Goal: Find specific page/section: Find specific page/section

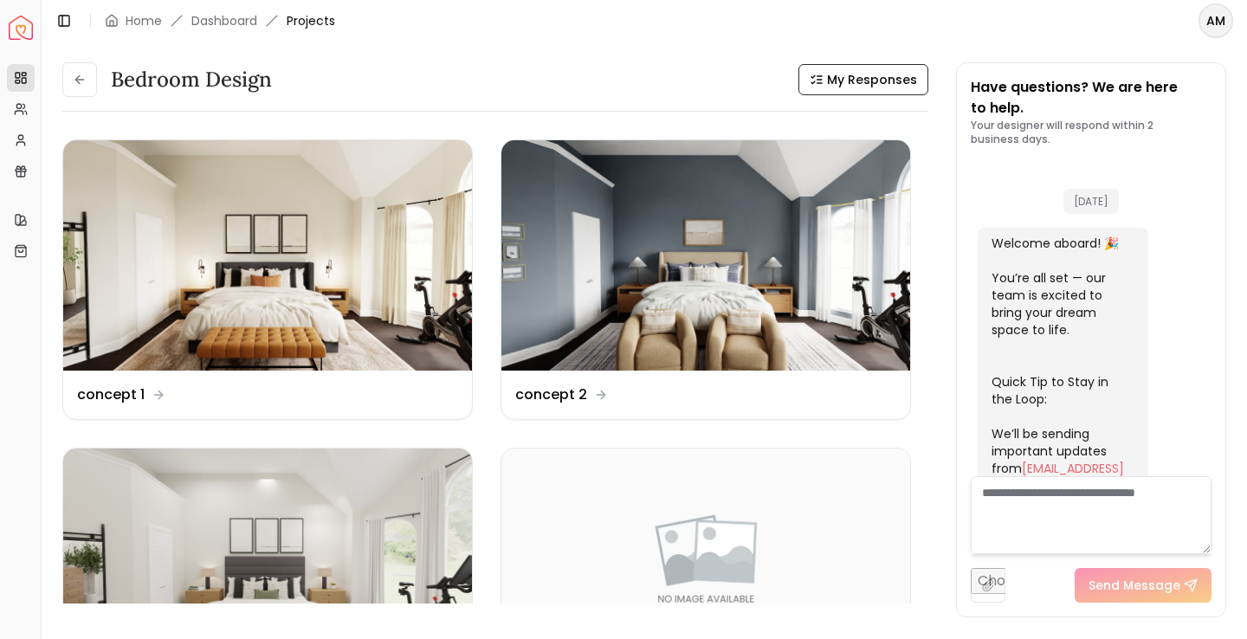
scroll to position [1846, 0]
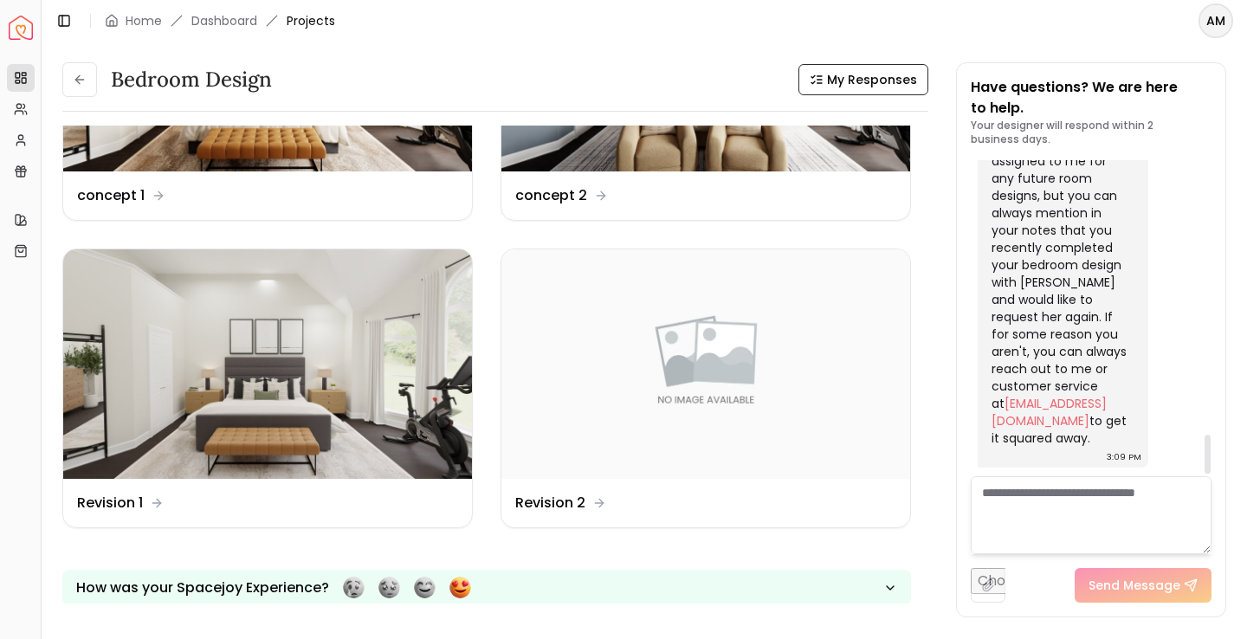
scroll to position [2241, 0]
click at [1037, 485] on textarea at bounding box center [1091, 515] width 241 height 78
type textarea "**********"
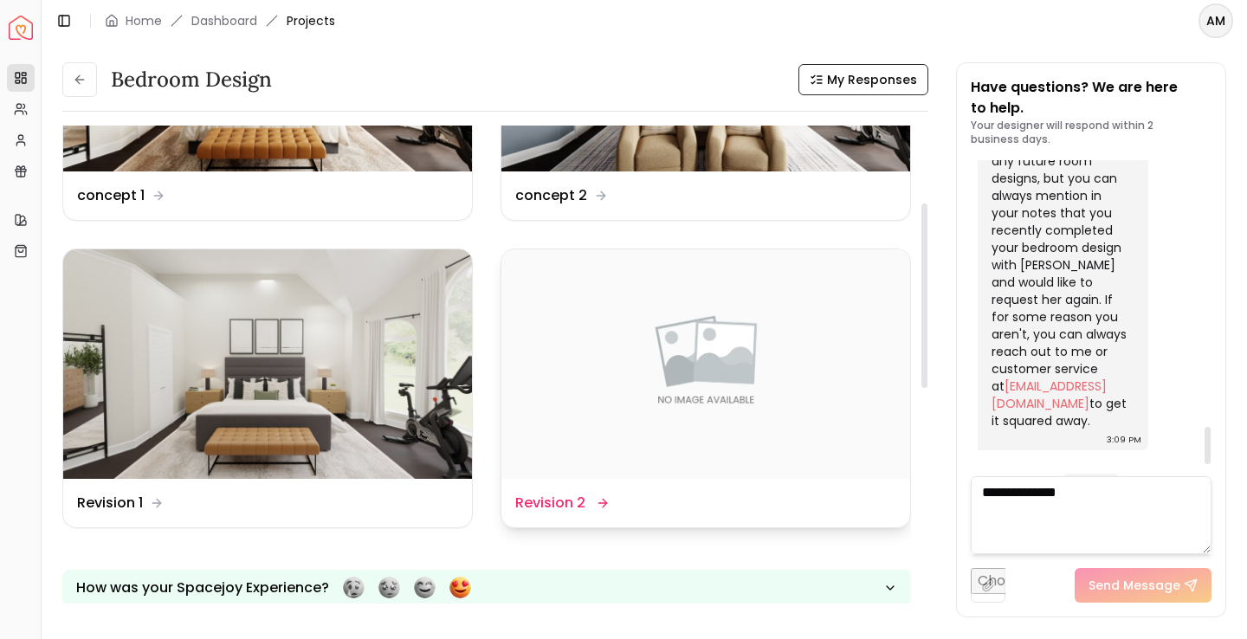
click at [705, 382] on img at bounding box center [706, 364] width 409 height 230
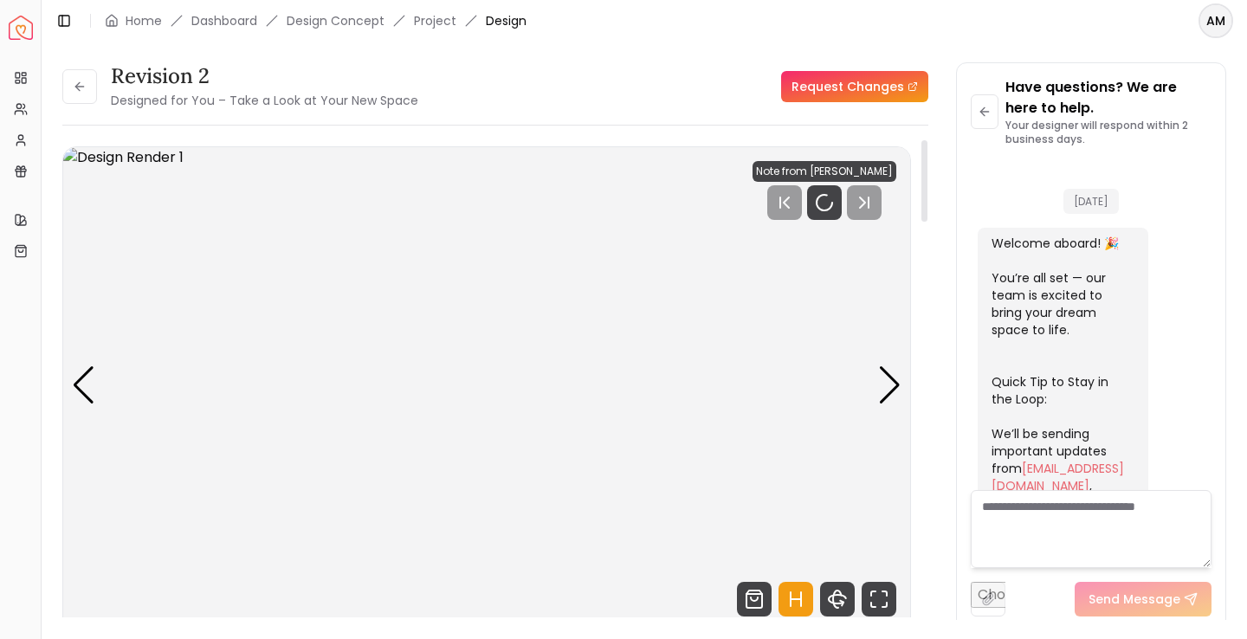
scroll to position [2321, 0]
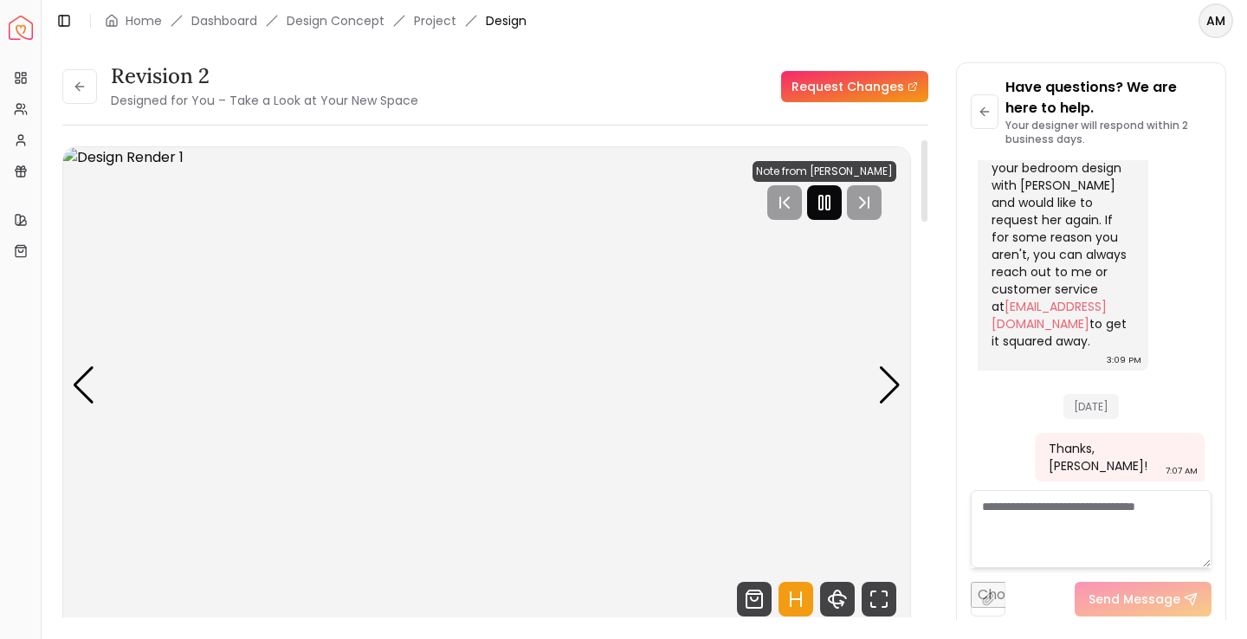
click at [827, 211] on icon "Pause" at bounding box center [824, 202] width 21 height 21
click at [987, 103] on button at bounding box center [985, 111] width 28 height 35
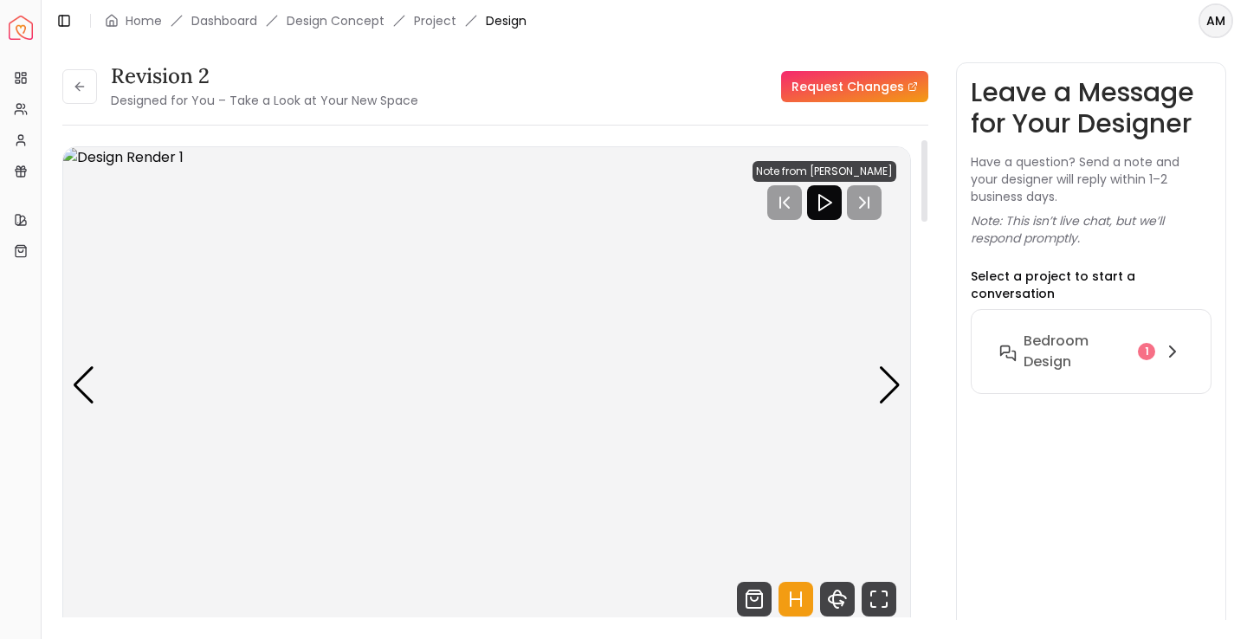
click at [874, 389] on img "1 / 5" at bounding box center [486, 385] width 847 height 476
click at [887, 376] on div "Next slide" at bounding box center [889, 385] width 23 height 38
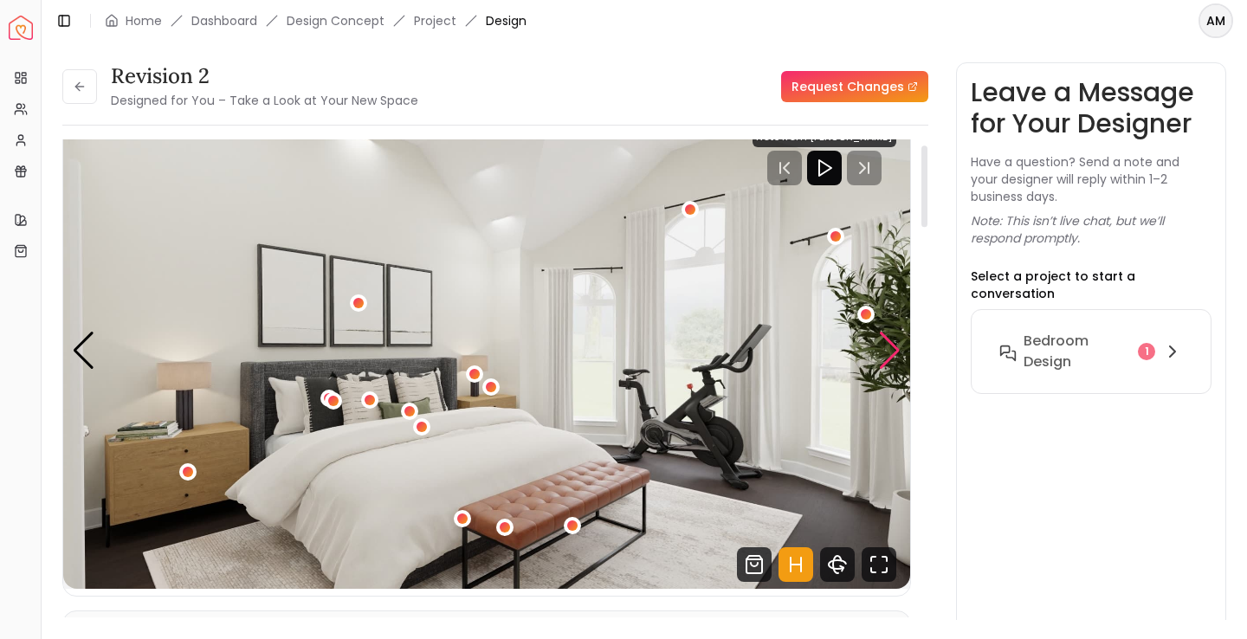
scroll to position [36, 0]
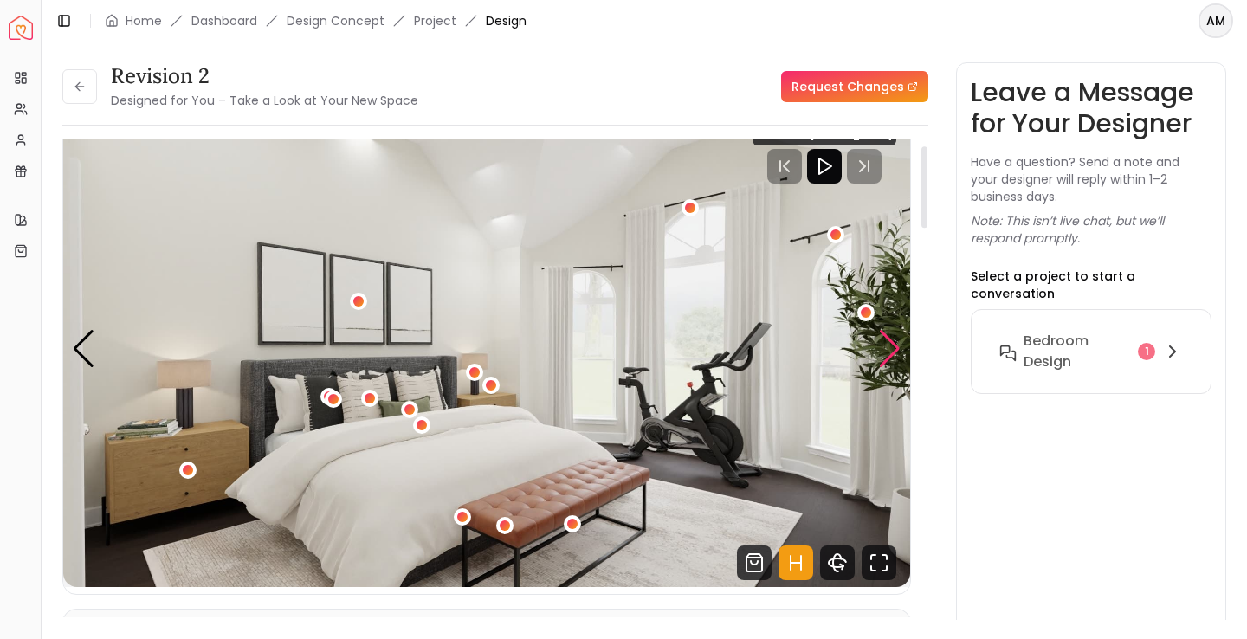
click at [889, 349] on div "Next slide" at bounding box center [889, 349] width 23 height 38
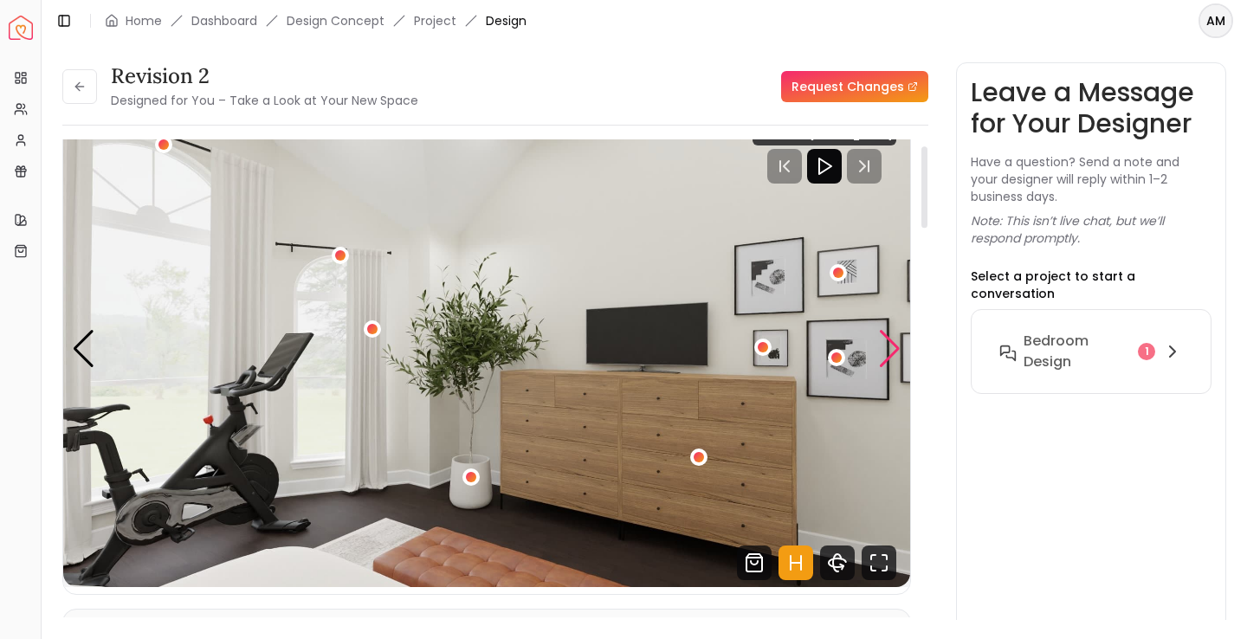
click at [889, 349] on div "Next slide" at bounding box center [889, 349] width 23 height 38
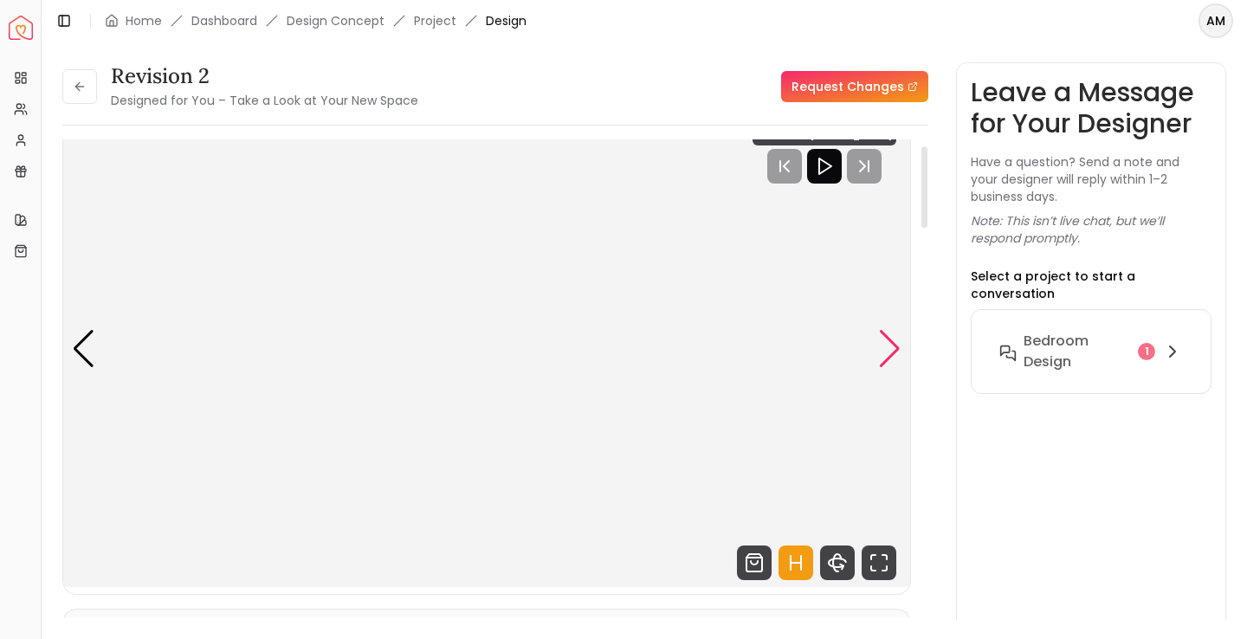
click at [889, 351] on div "Next slide" at bounding box center [889, 349] width 23 height 38
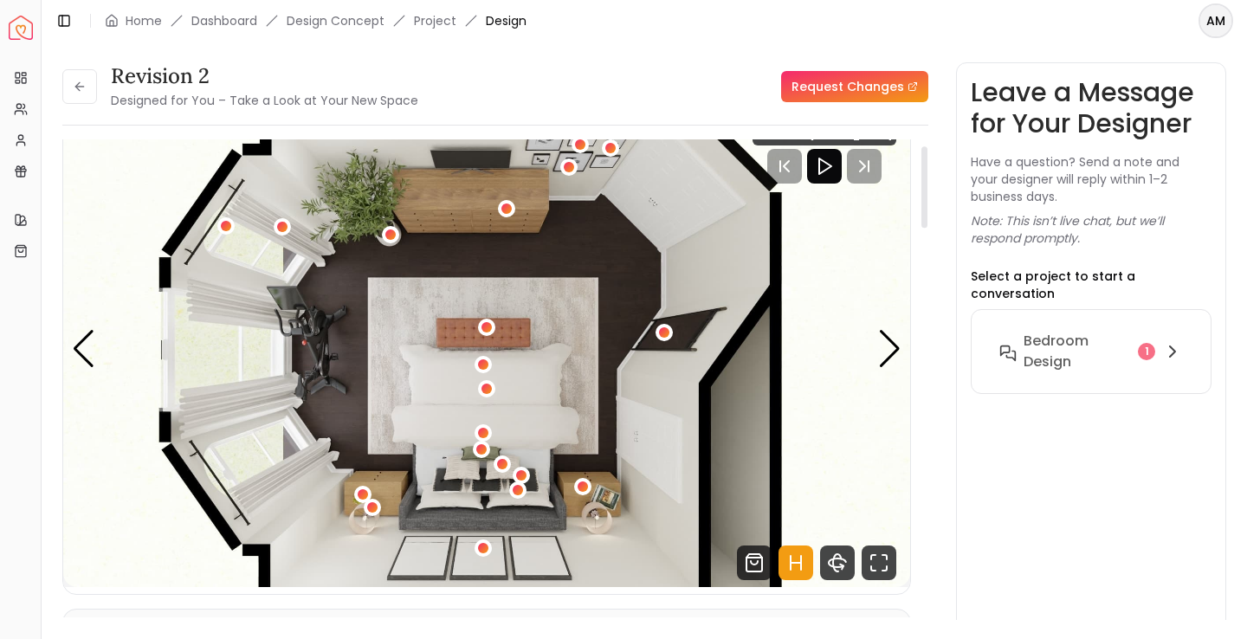
click at [113, 347] on img "5 / 5" at bounding box center [486, 349] width 847 height 476
click at [74, 346] on div "Previous slide" at bounding box center [83, 349] width 23 height 38
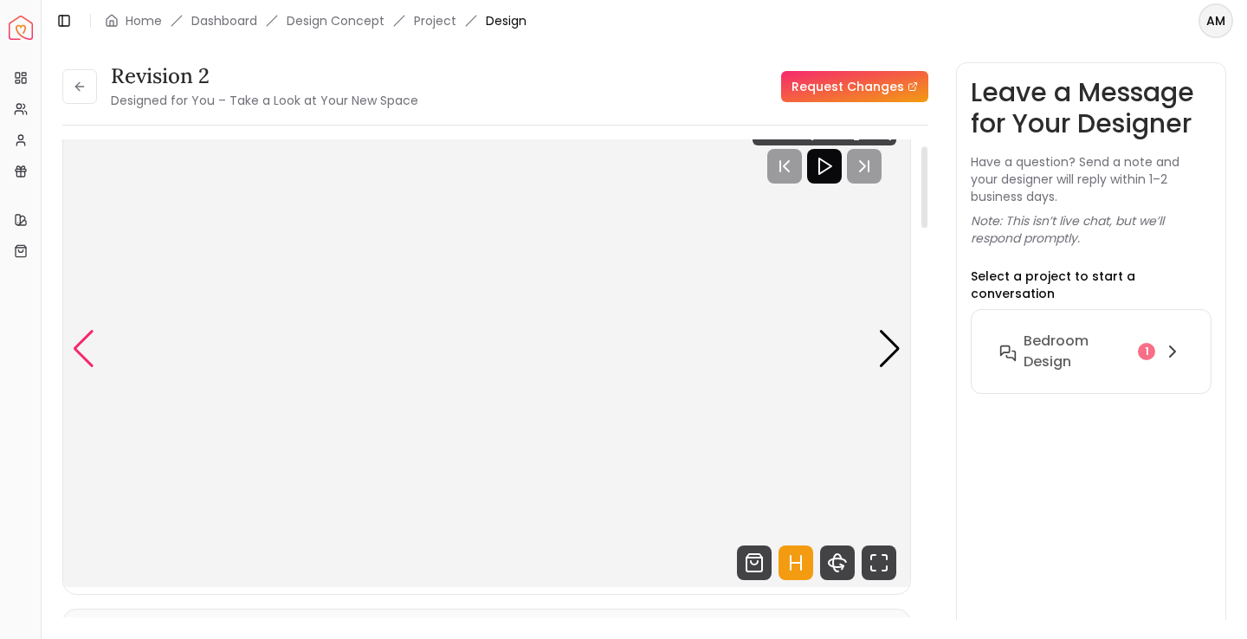
click at [74, 346] on div "Previous slide" at bounding box center [83, 349] width 23 height 38
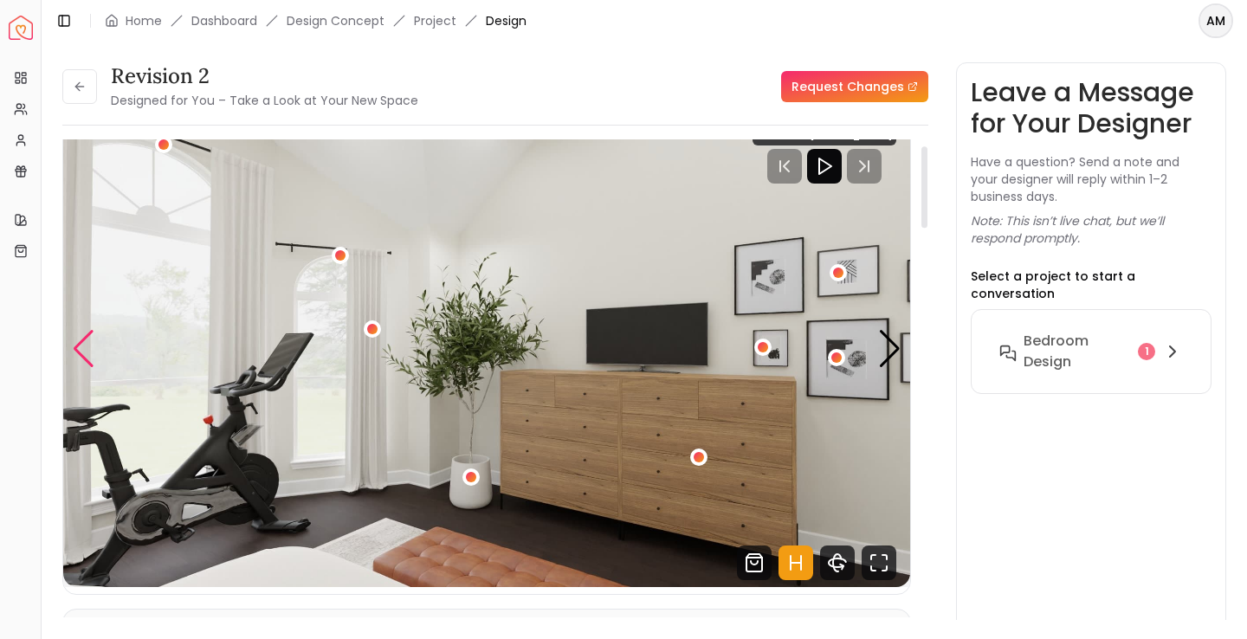
click at [74, 346] on div "Previous slide" at bounding box center [83, 349] width 23 height 38
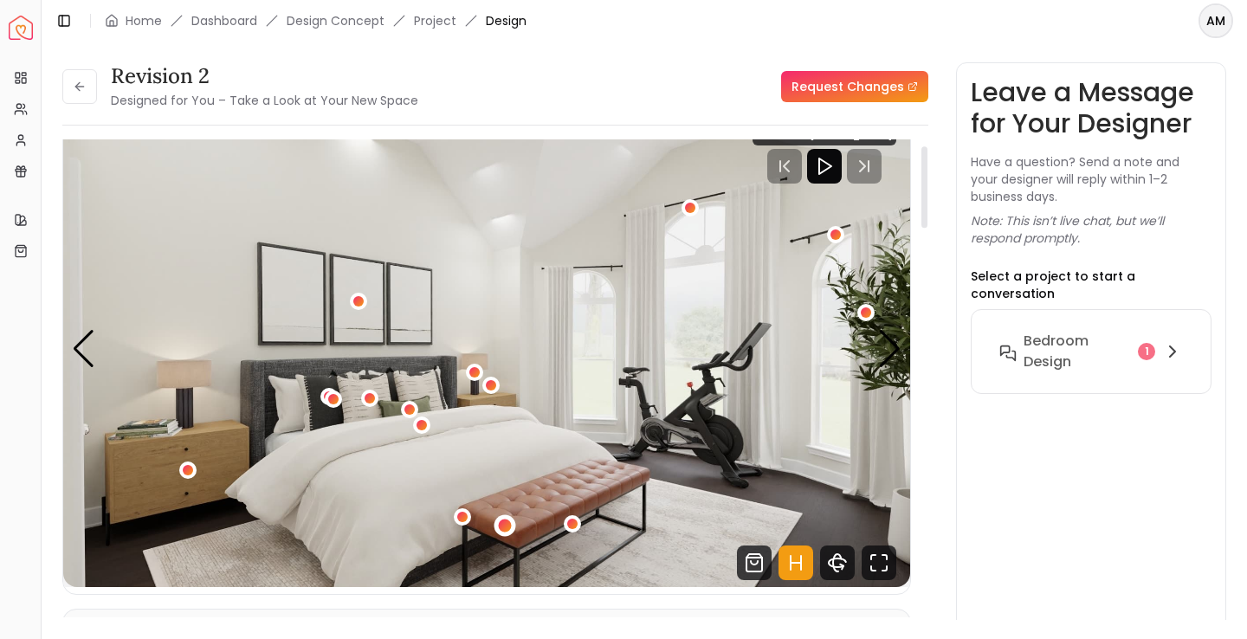
click at [502, 526] on div "2 / 5" at bounding box center [505, 525] width 13 height 13
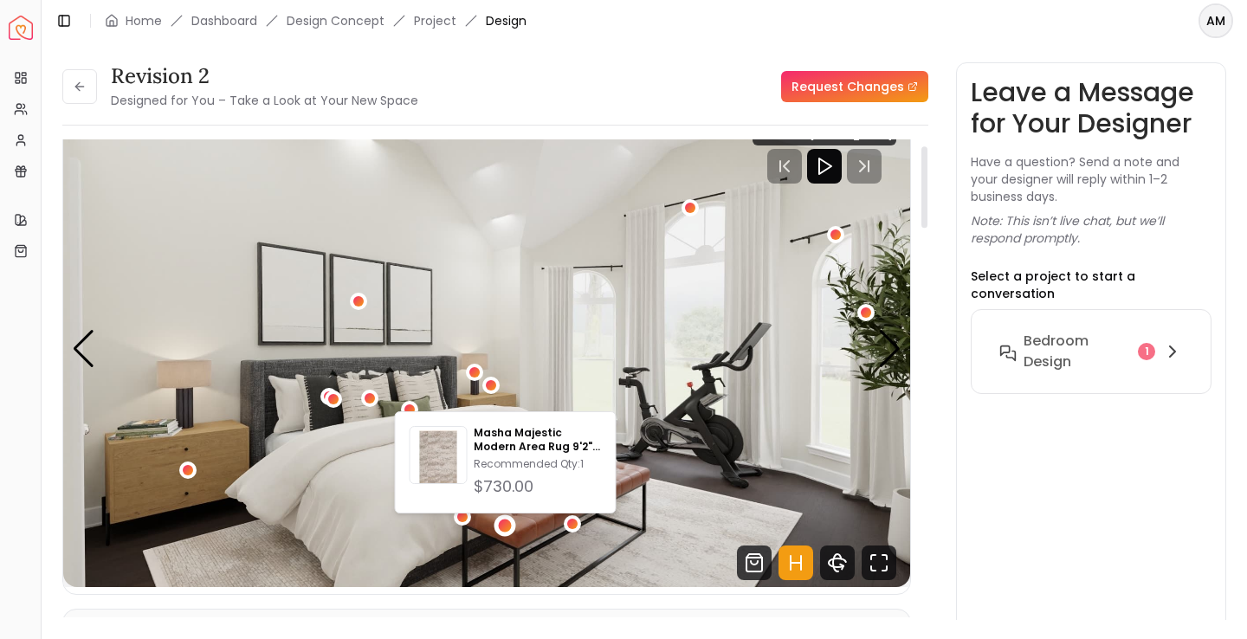
click at [469, 527] on div "2 / 5" at bounding box center [462, 518] width 17 height 21
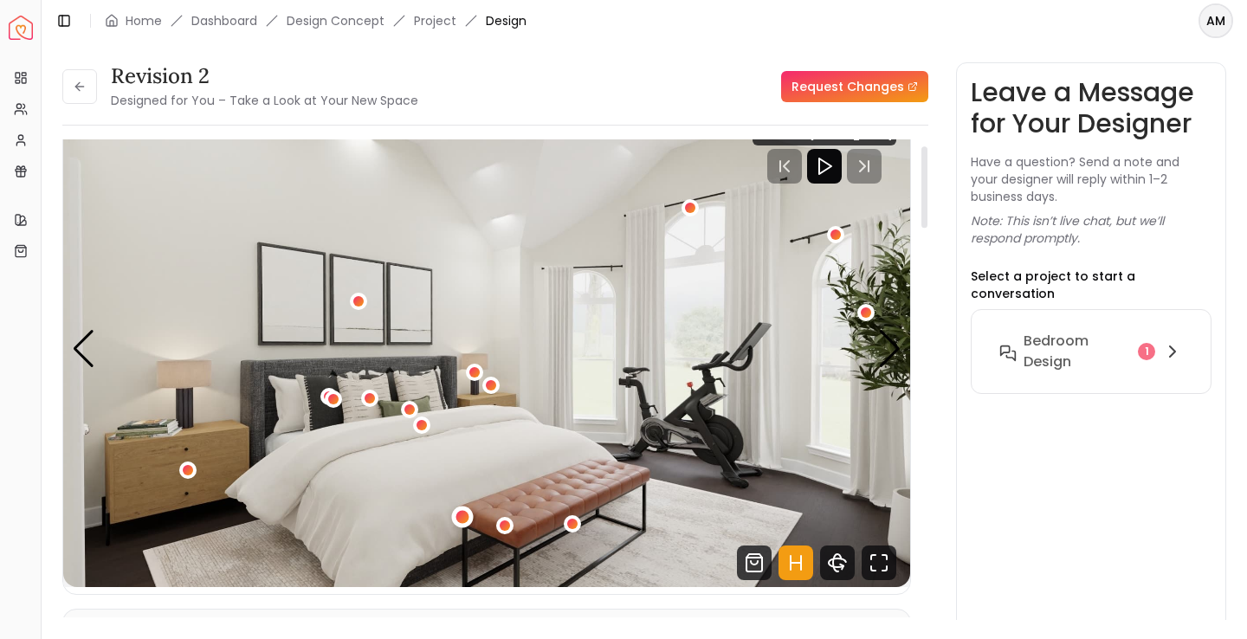
click at [465, 521] on div "2 / 5" at bounding box center [462, 516] width 13 height 13
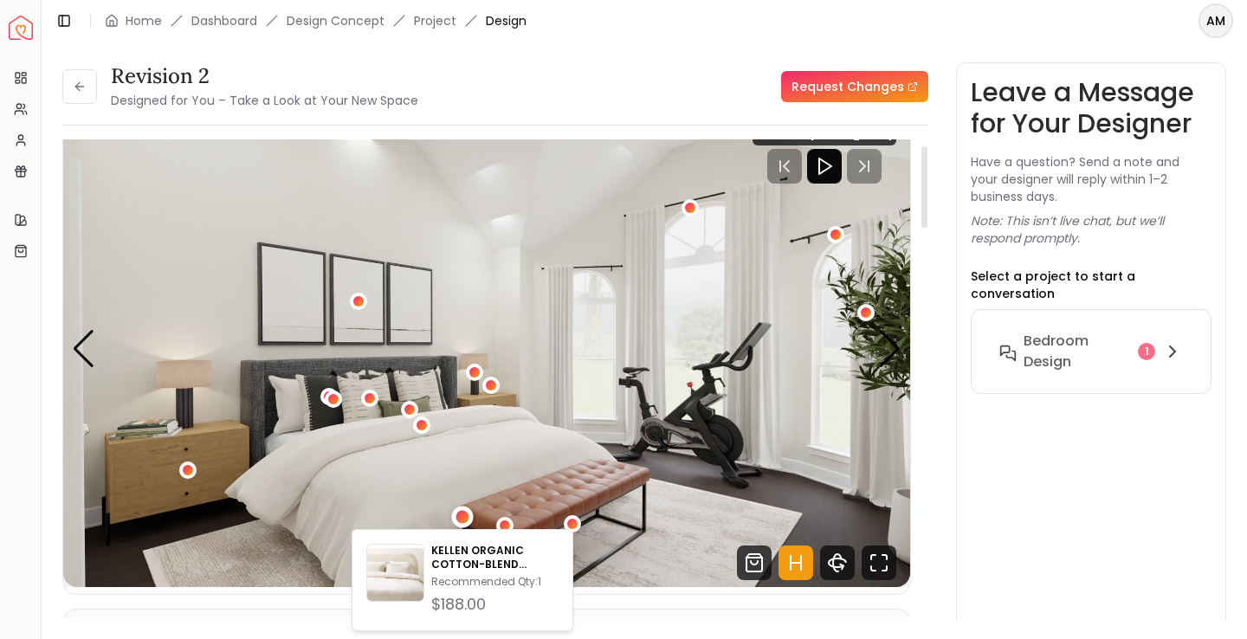
click at [564, 490] on img "2 / 5" at bounding box center [486, 349] width 847 height 476
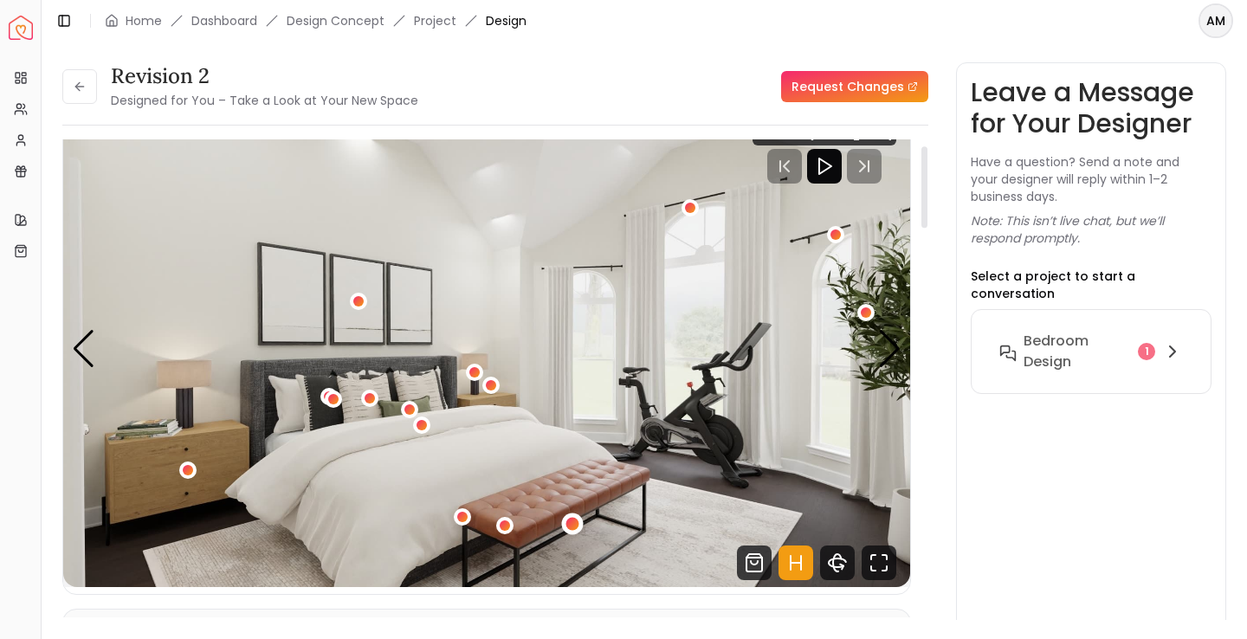
click at [572, 526] on div "2 / 5" at bounding box center [572, 524] width 13 height 13
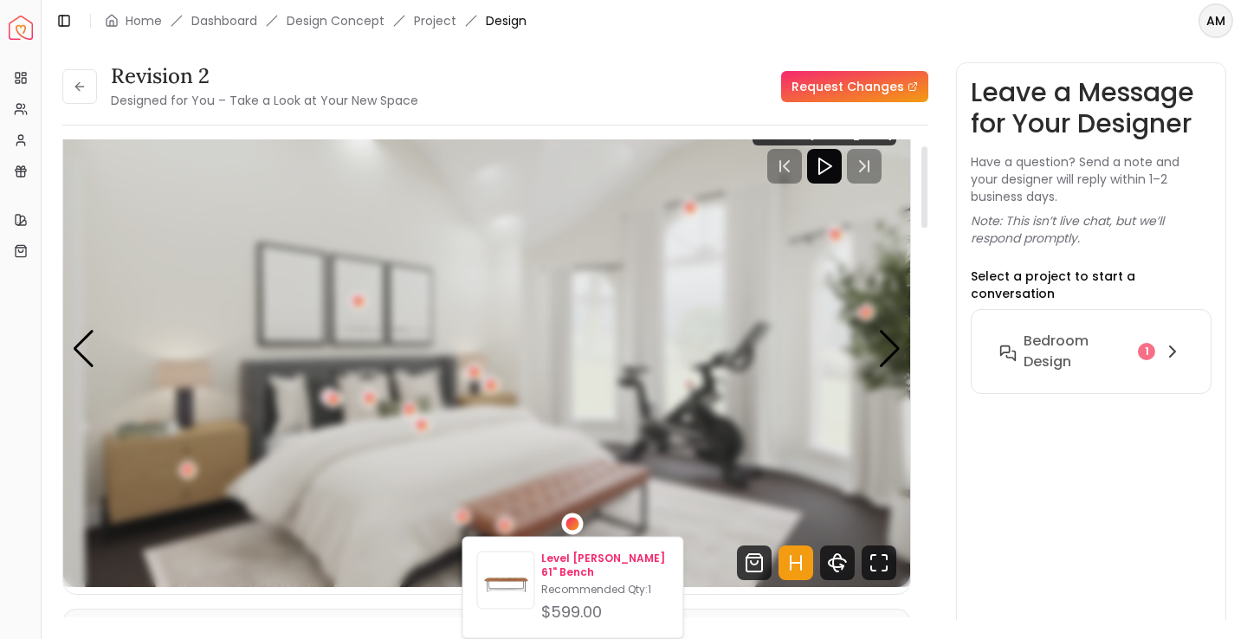
click at [574, 569] on p "Level [PERSON_NAME] 61" Bench" at bounding box center [604, 566] width 127 height 28
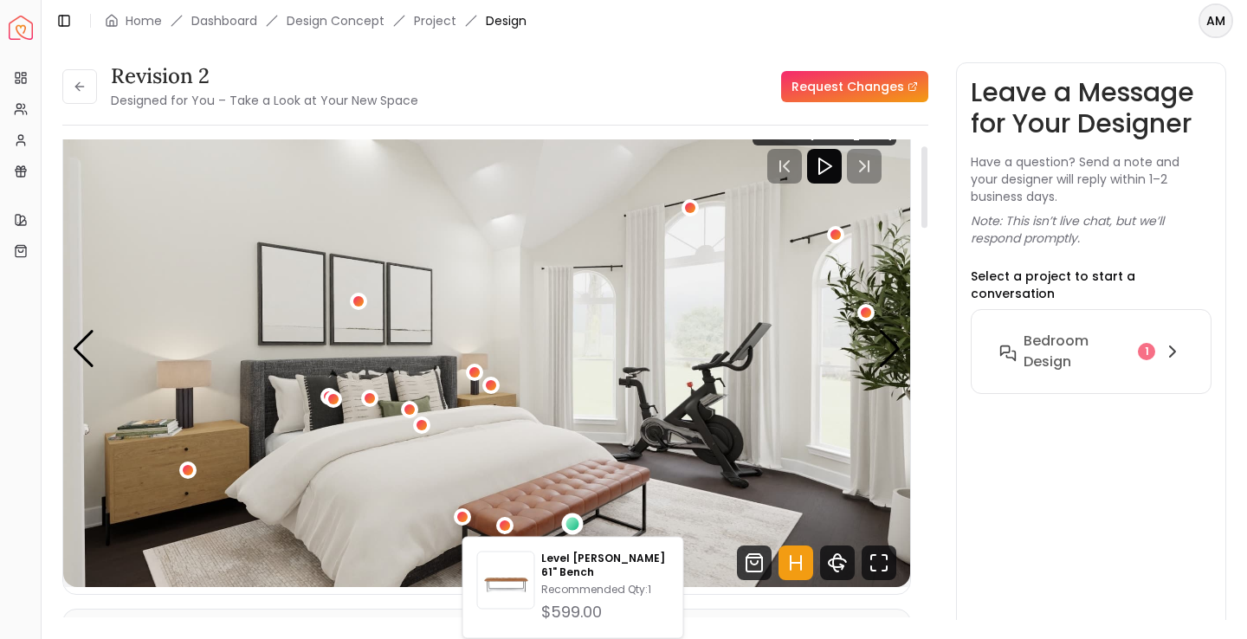
click at [647, 411] on img "2 / 5" at bounding box center [486, 349] width 847 height 476
